Goal: Check status: Check status

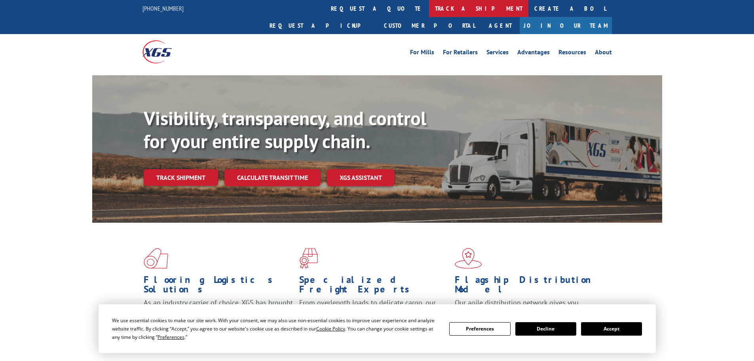
click at [429, 11] on link "track a shipment" at bounding box center [478, 8] width 99 height 17
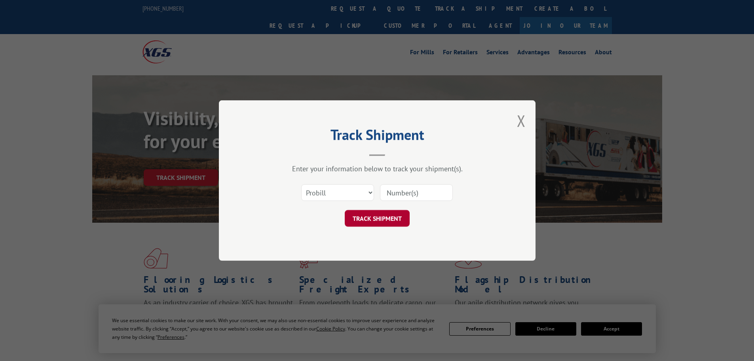
drag, startPoint x: 397, startPoint y: 187, endPoint x: 395, endPoint y: 211, distance: 23.9
click at [397, 187] on input at bounding box center [416, 192] width 73 height 17
paste input "6848626"
type input "6848626"
click at [390, 218] on button "TRACK SHIPMENT" at bounding box center [377, 218] width 65 height 17
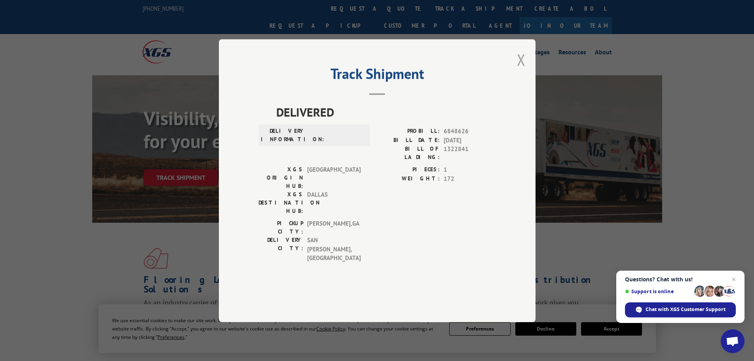
drag, startPoint x: 524, startPoint y: 87, endPoint x: 514, endPoint y: 84, distance: 10.3
click at [523, 70] on button "Close modal" at bounding box center [521, 59] width 9 height 21
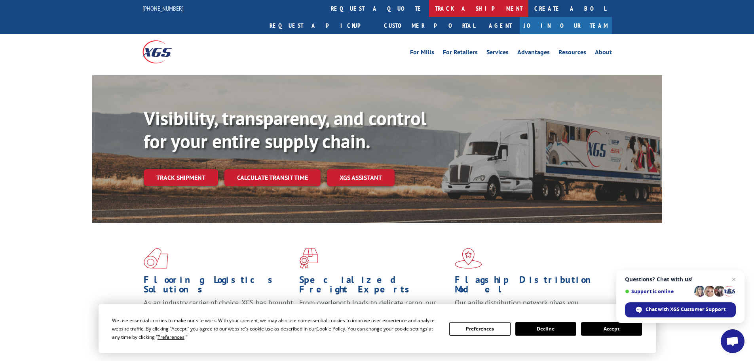
click at [429, 7] on link "track a shipment" at bounding box center [478, 8] width 99 height 17
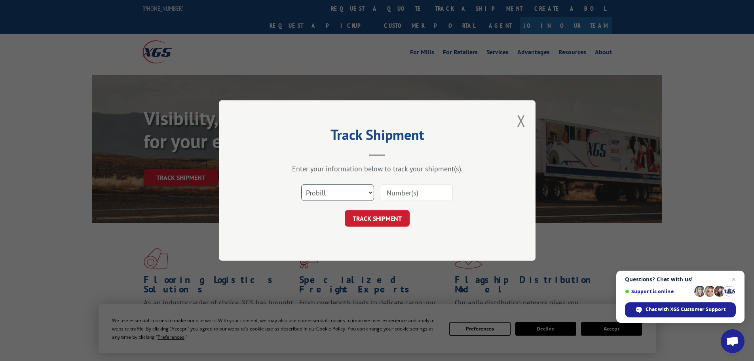
drag, startPoint x: 338, startPoint y: 188, endPoint x: 336, endPoint y: 200, distance: 12.1
click at [338, 188] on select "Select category... Probill BOL PO" at bounding box center [337, 192] width 73 height 17
select select "bol"
click at [301, 184] on select "Select category... Probill BOL PO" at bounding box center [337, 192] width 73 height 17
drag, startPoint x: 411, startPoint y: 192, endPoint x: 406, endPoint y: 197, distance: 7.3
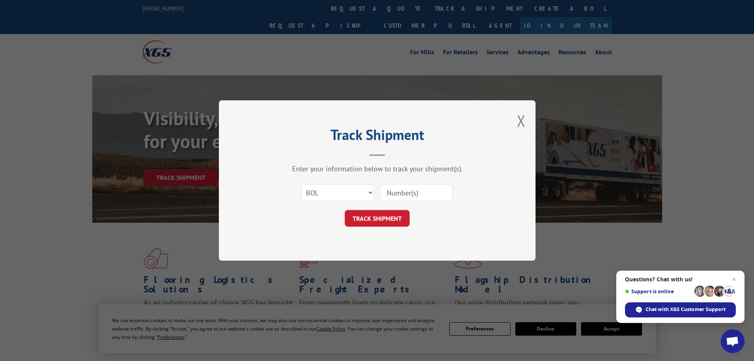
click at [410, 192] on input at bounding box center [416, 192] width 73 height 17
paste input "6848626"
type input "6848626"
click at [373, 217] on button "TRACK SHIPMENT" at bounding box center [377, 218] width 65 height 17
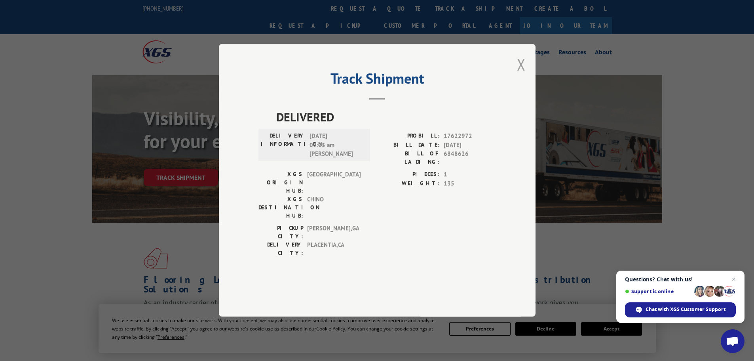
click at [525, 75] on button "Close modal" at bounding box center [521, 64] width 9 height 21
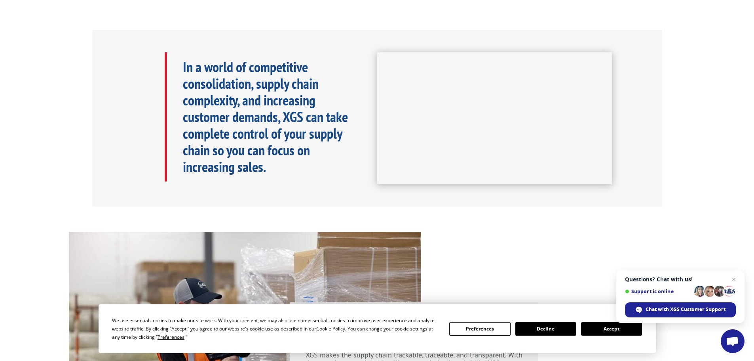
scroll to position [356, 0]
